Goal: Book appointment/travel/reservation

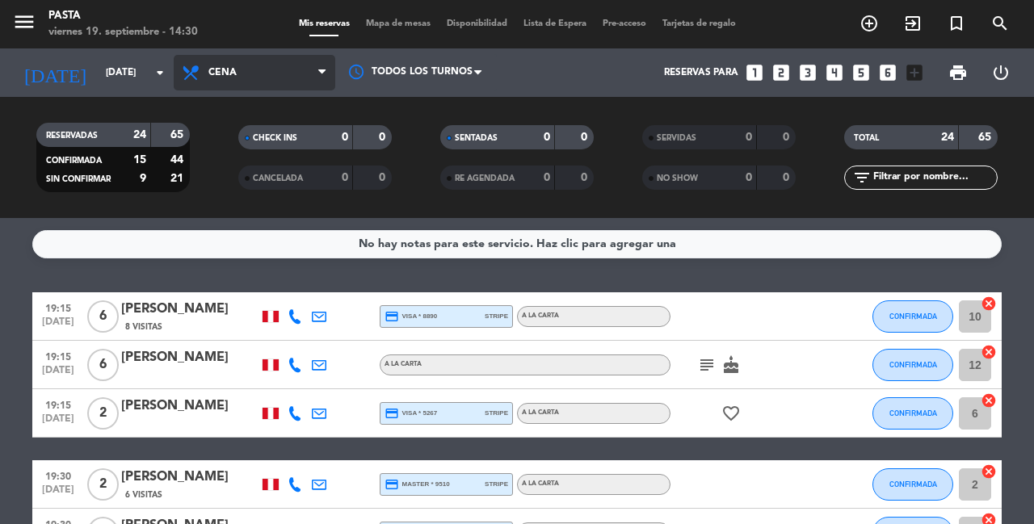
click at [281, 79] on span "Cena" at bounding box center [255, 73] width 162 height 36
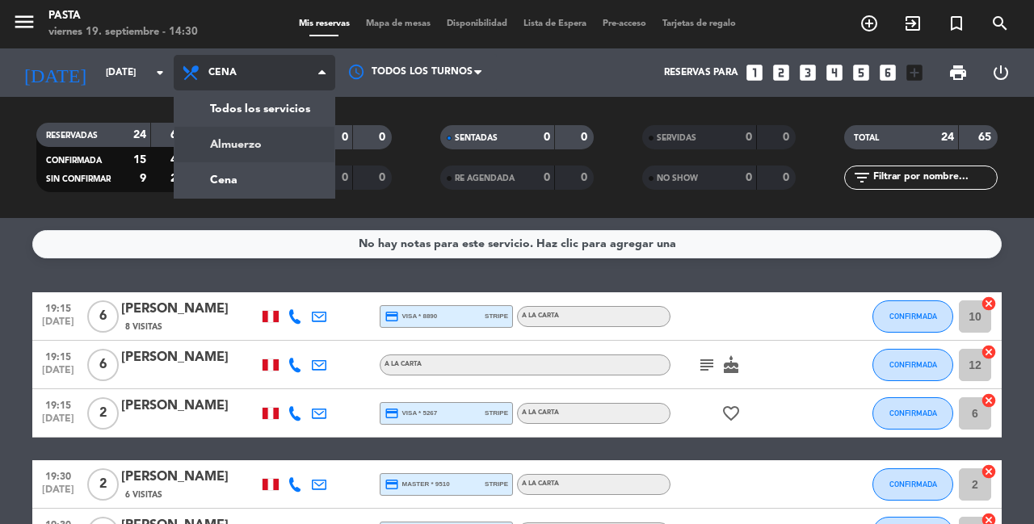
click at [283, 139] on div "menu Pasta [DATE] 19. septiembre - 14:30 Mis reservas Mapa de mesas Disponibili…" at bounding box center [517, 109] width 1034 height 218
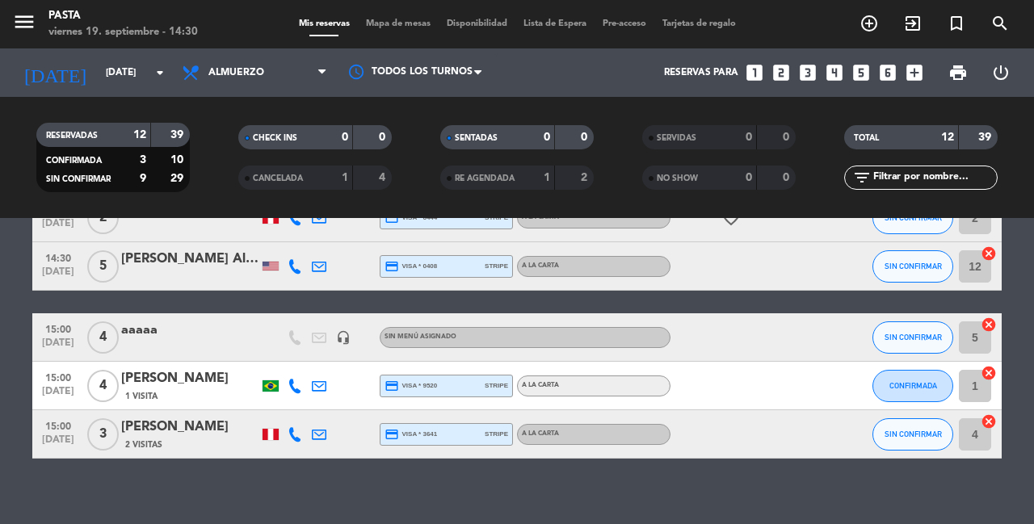
scroll to position [481, 0]
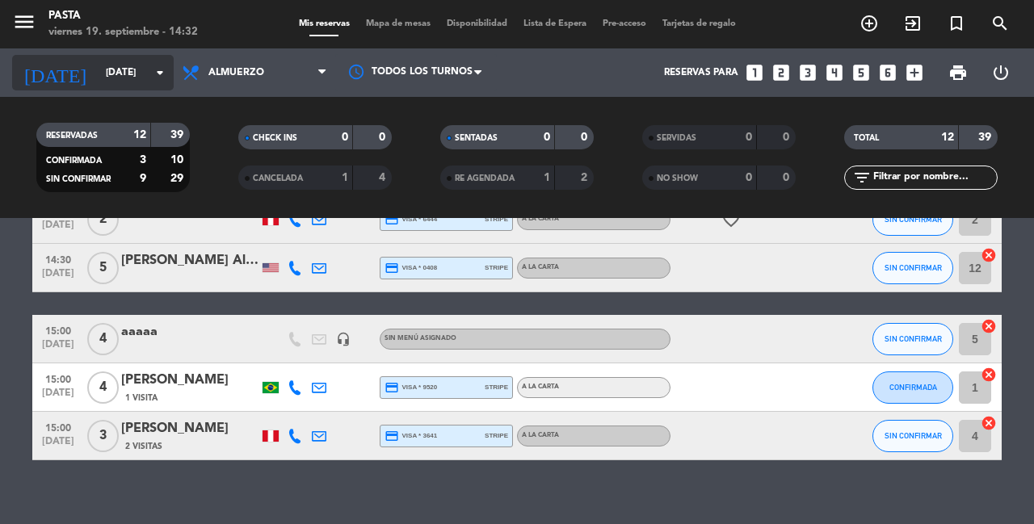
click at [134, 74] on input "[DATE]" at bounding box center [162, 72] width 128 height 27
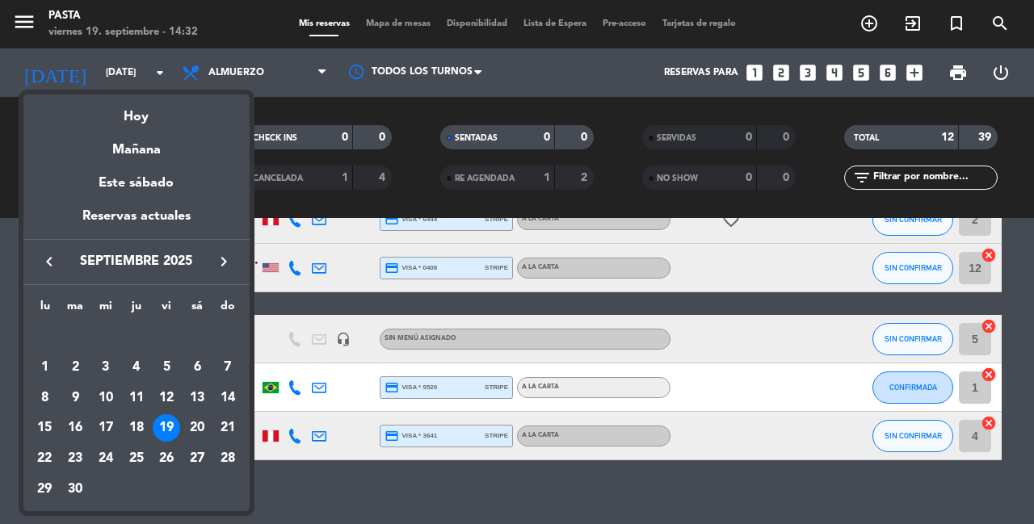
click at [229, 252] on icon "keyboard_arrow_right" at bounding box center [223, 261] width 19 height 19
click at [72, 384] on div "7" at bounding box center [74, 397] width 27 height 27
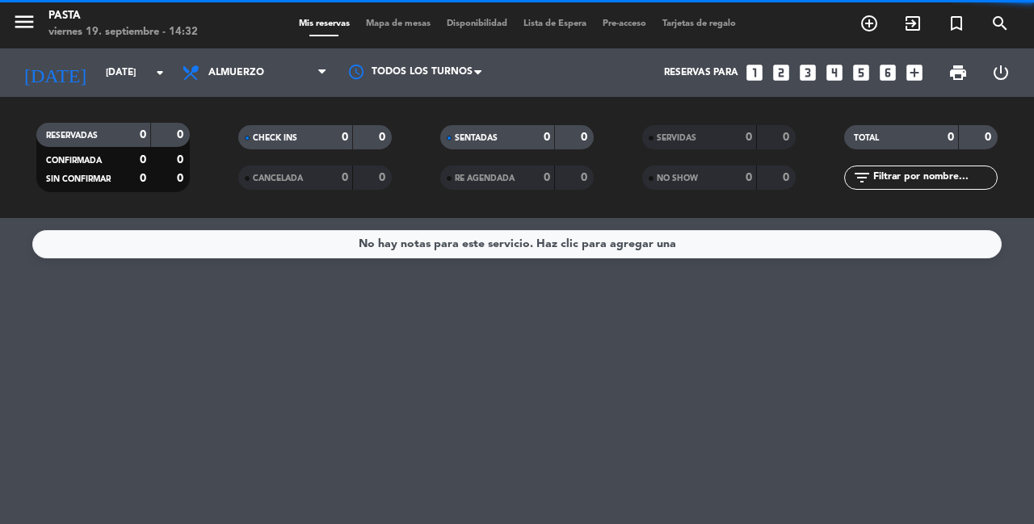
scroll to position [0, 0]
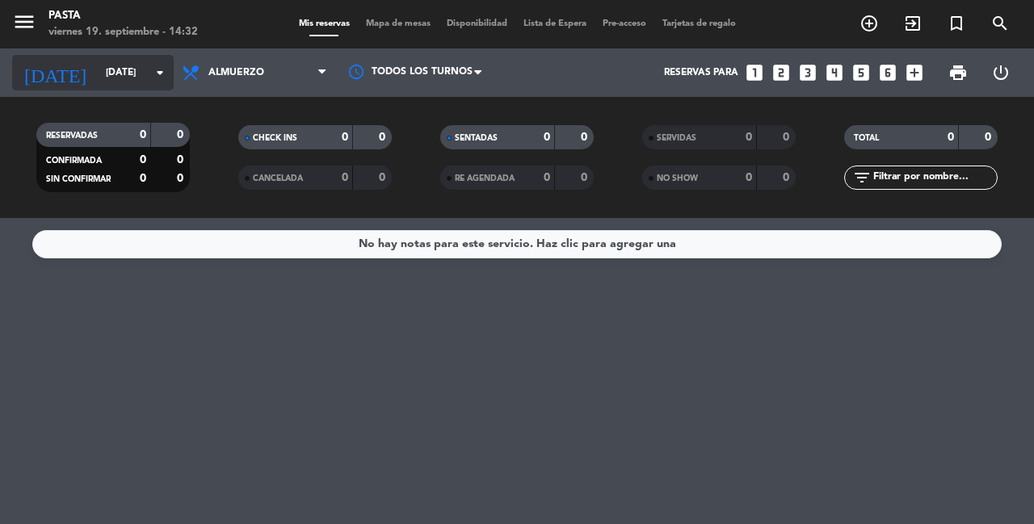
click at [145, 71] on input "[DATE]" at bounding box center [162, 72] width 128 height 27
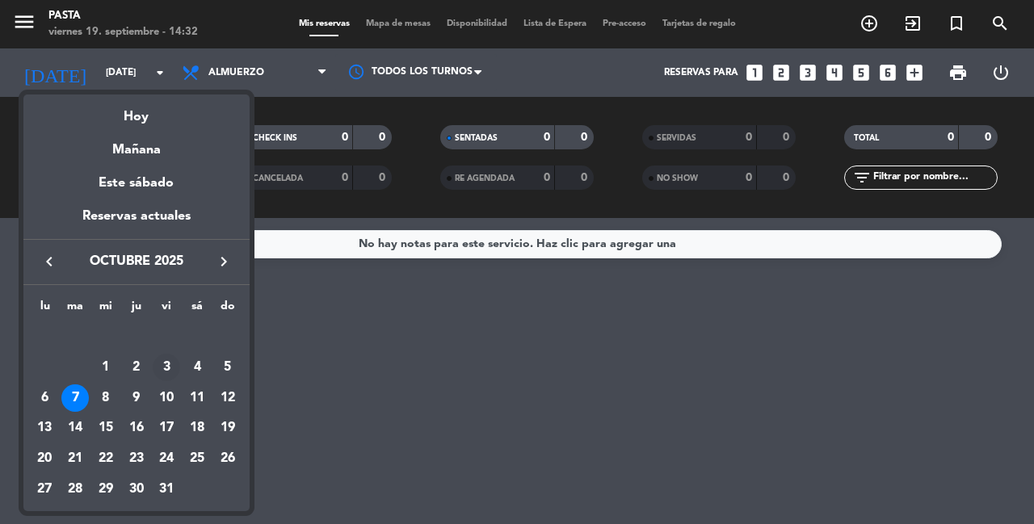
click at [166, 354] on div "3" at bounding box center [166, 367] width 27 height 27
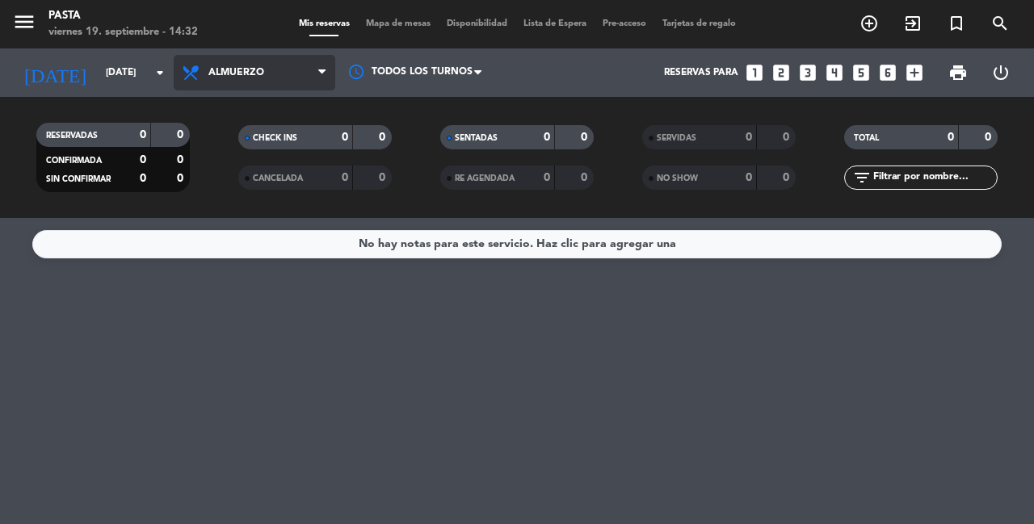
click at [291, 73] on span "Almuerzo" at bounding box center [255, 73] width 162 height 36
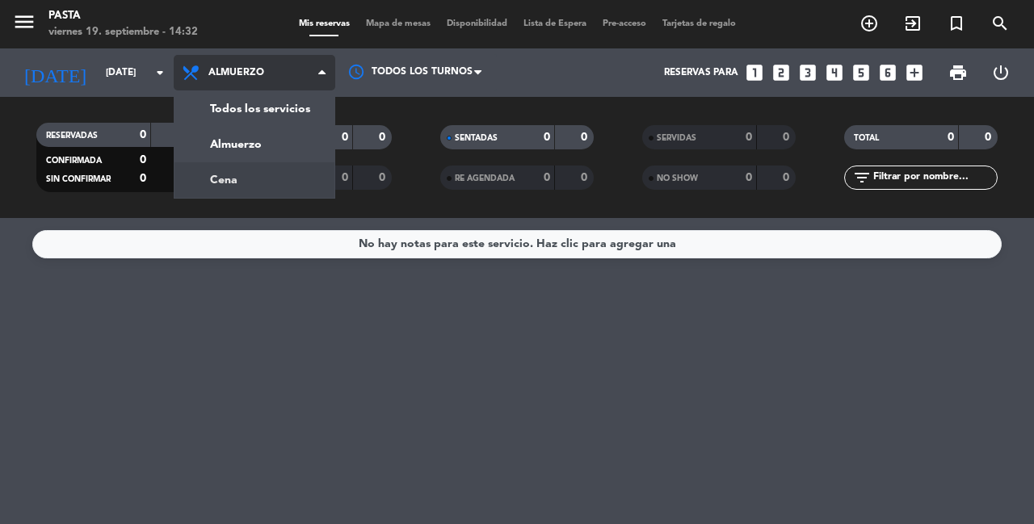
click at [293, 173] on div "menu Pasta [DATE] 19. septiembre - 14:32 Mis reservas Mapa de mesas Disponibili…" at bounding box center [517, 109] width 1034 height 218
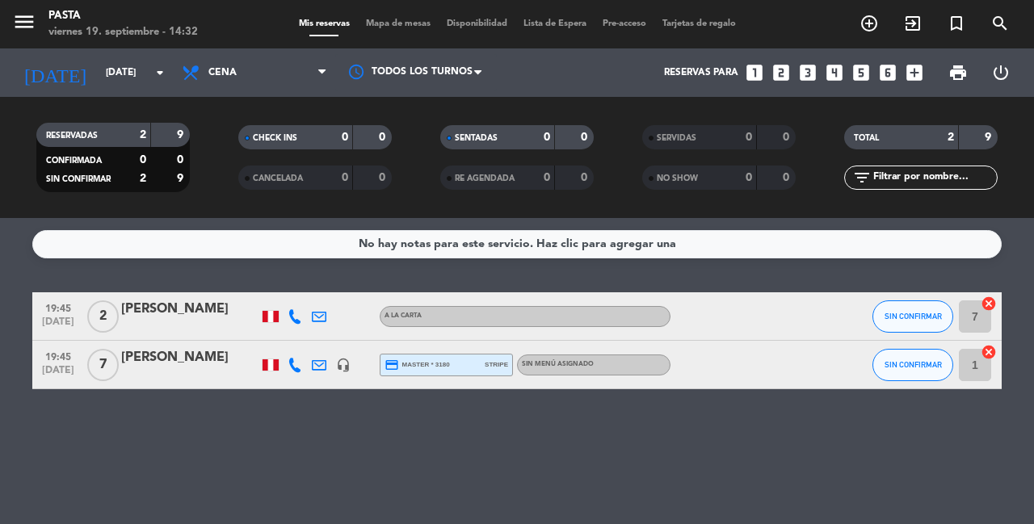
click at [349, 359] on icon "headset_mic" at bounding box center [343, 365] width 15 height 15
click at [397, 522] on div "No hay notas para este servicio. Haz clic para agregar una 19:45 [DATE] 2 [PERS…" at bounding box center [517, 371] width 1034 height 306
click at [128, 71] on input "[DATE]" at bounding box center [162, 72] width 128 height 27
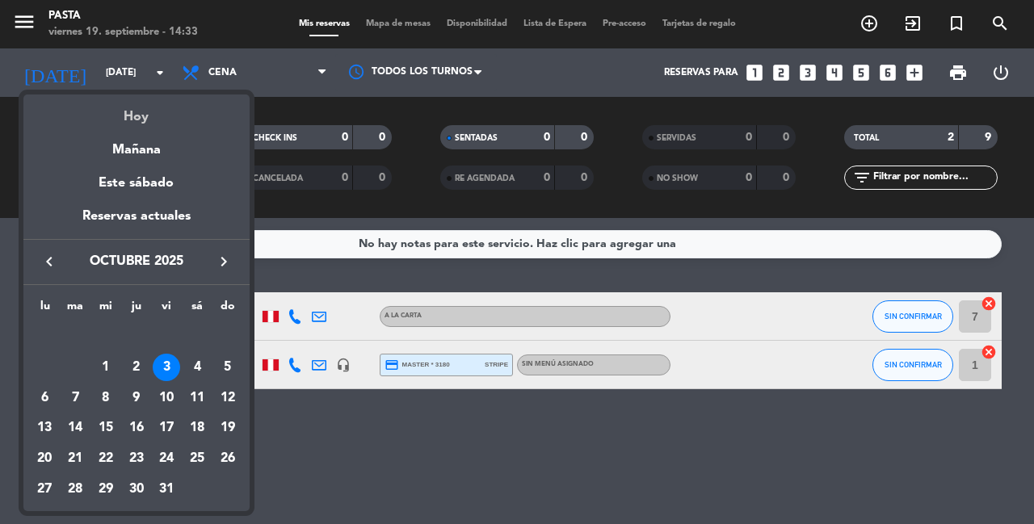
click at [145, 112] on div "Hoy" at bounding box center [136, 110] width 226 height 33
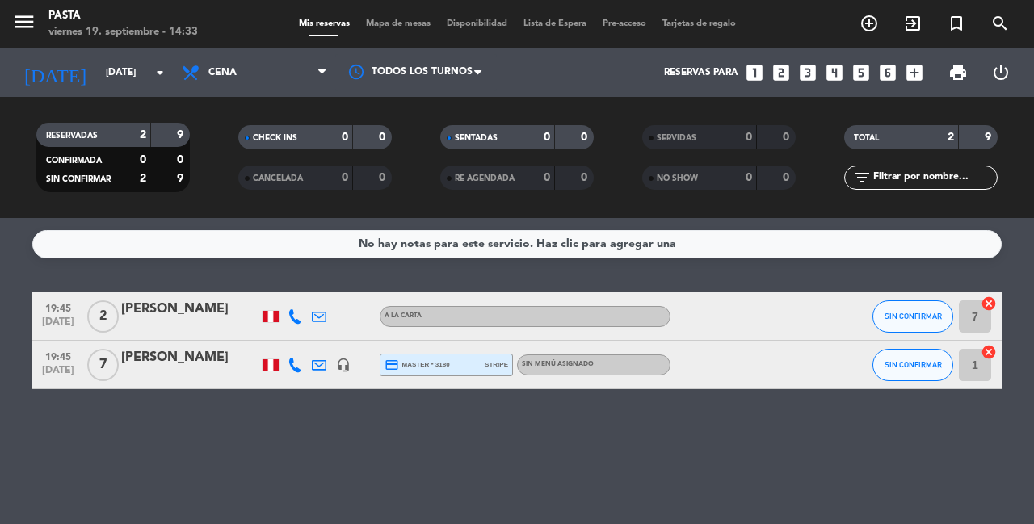
type input "[DATE]"
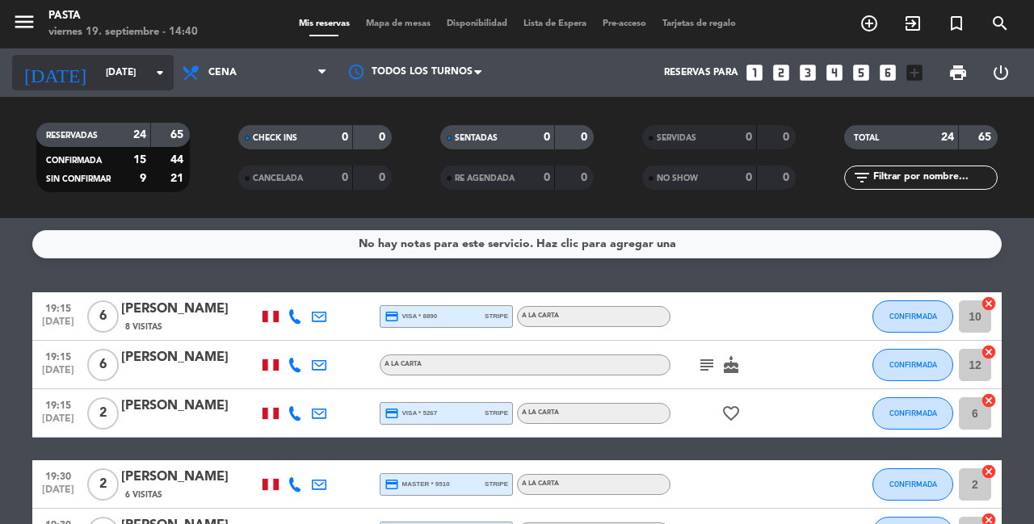
click at [124, 83] on input "[DATE]" at bounding box center [162, 72] width 128 height 27
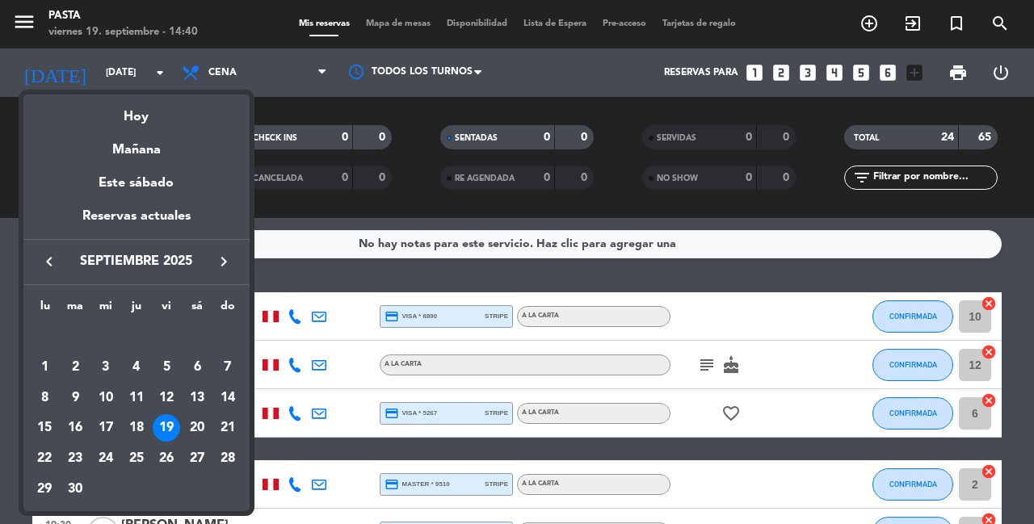
click at [232, 73] on div at bounding box center [517, 262] width 1034 height 524
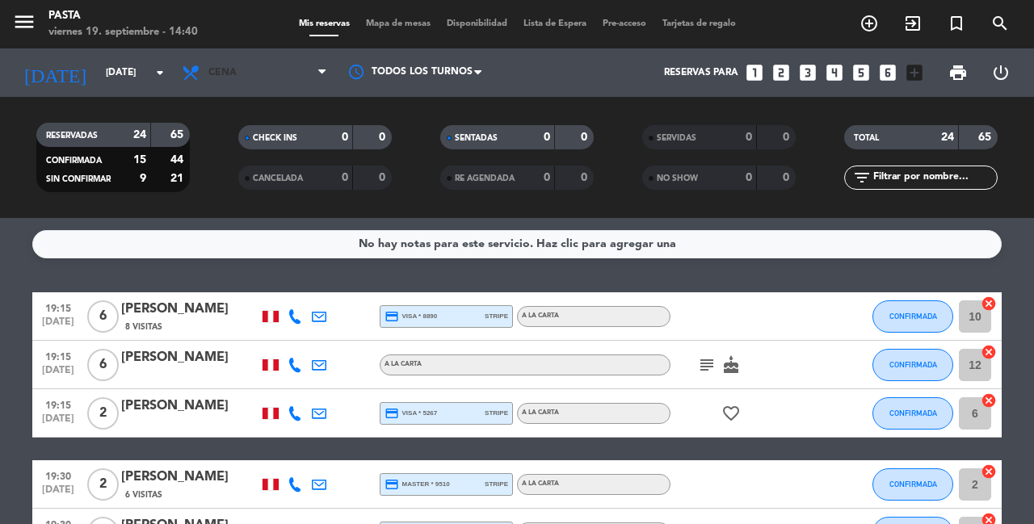
click at [232, 73] on span "Cena" at bounding box center [255, 73] width 162 height 36
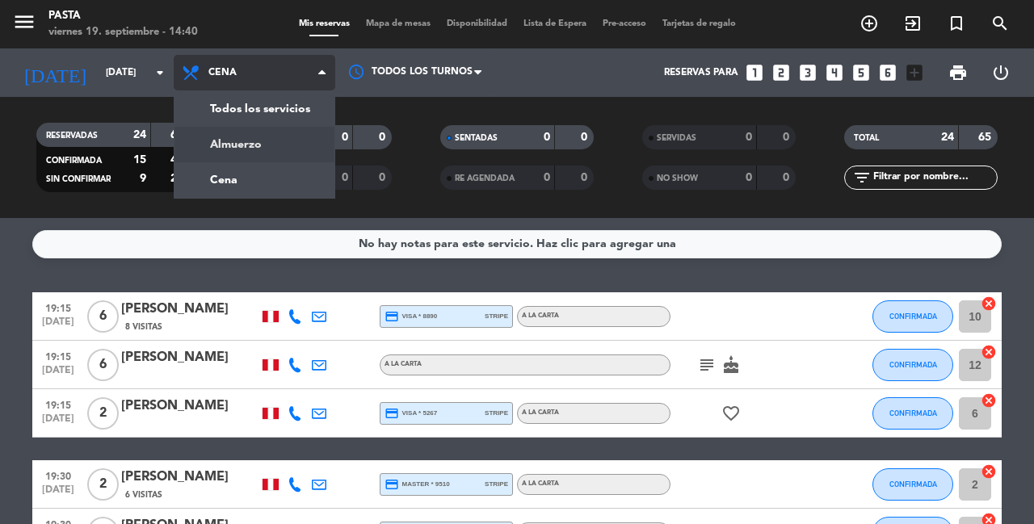
click at [238, 141] on div "menu Pasta [DATE] 19. septiembre - 14:40 Mis reservas Mapa de mesas Disponibili…" at bounding box center [517, 109] width 1034 height 218
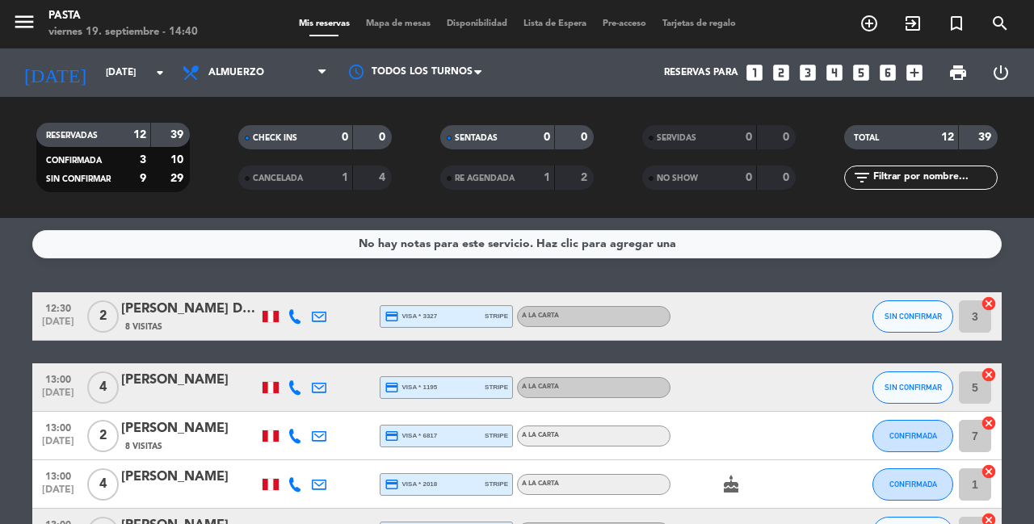
click at [225, 195] on div "CHECK INS 0 0 CANCELADA 1 4" at bounding box center [315, 157] width 202 height 89
click at [239, 84] on span "Almuerzo" at bounding box center [255, 73] width 162 height 36
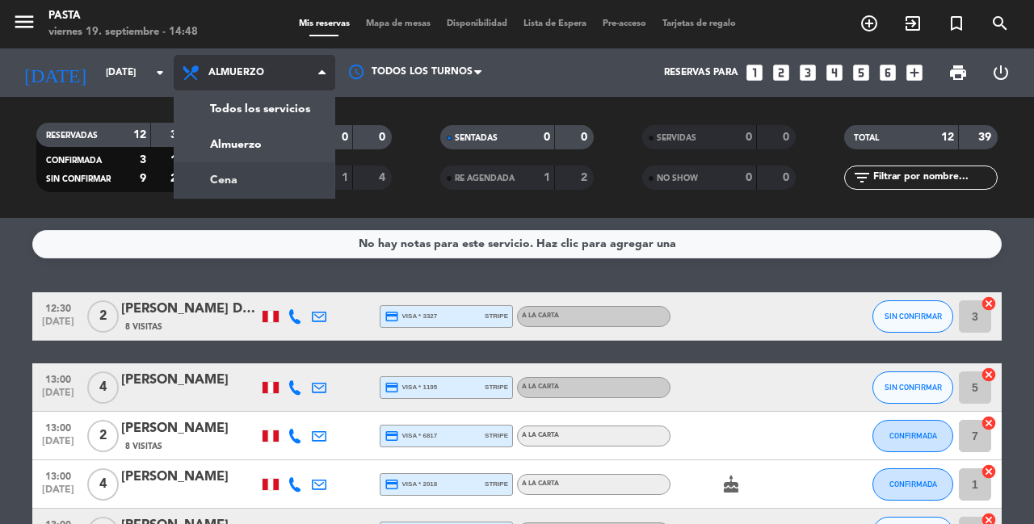
click at [254, 189] on div "menu Pasta [DATE] 19. septiembre - 14:48 Mis reservas Mapa de mesas Disponibili…" at bounding box center [517, 109] width 1034 height 218
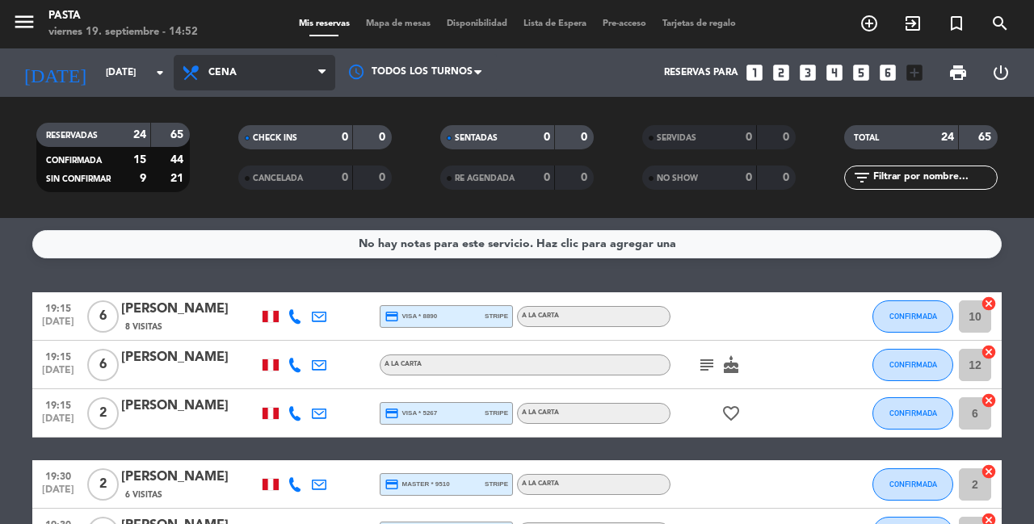
click at [265, 83] on span "Cena" at bounding box center [255, 73] width 162 height 36
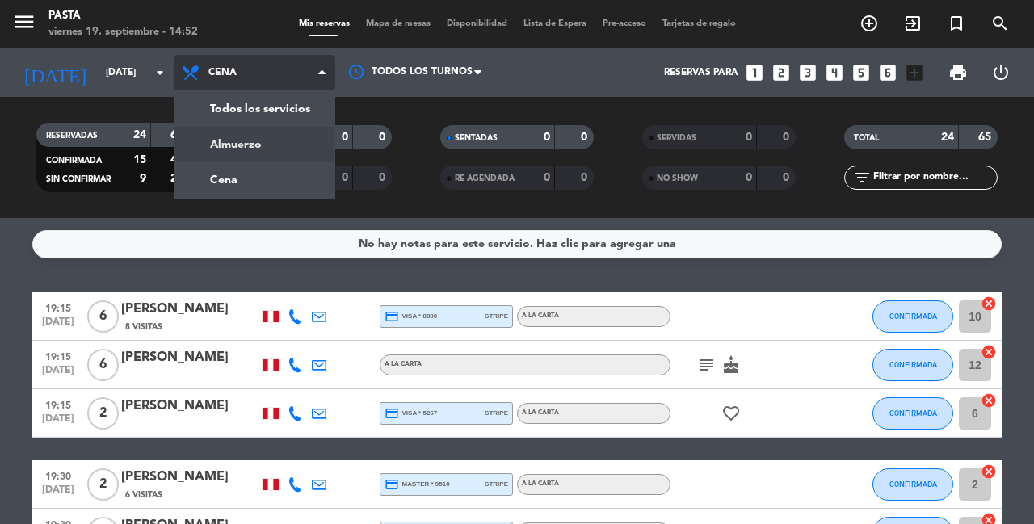
click at [286, 139] on div "menu Pasta [DATE] 19. septiembre - 14:52 Mis reservas Mapa de mesas Disponibili…" at bounding box center [517, 109] width 1034 height 218
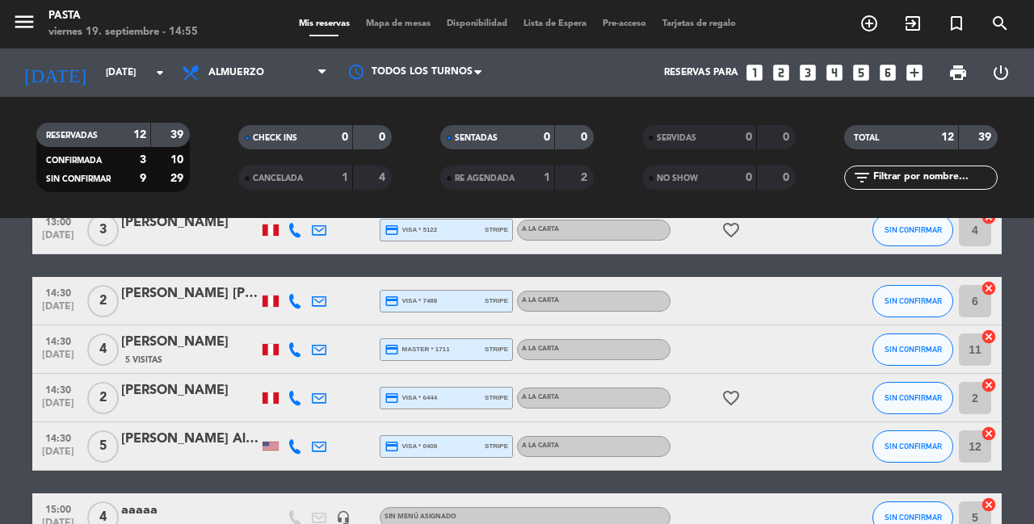
scroll to position [310, 0]
